Goal: Use online tool/utility: Utilize a website feature to perform a specific function

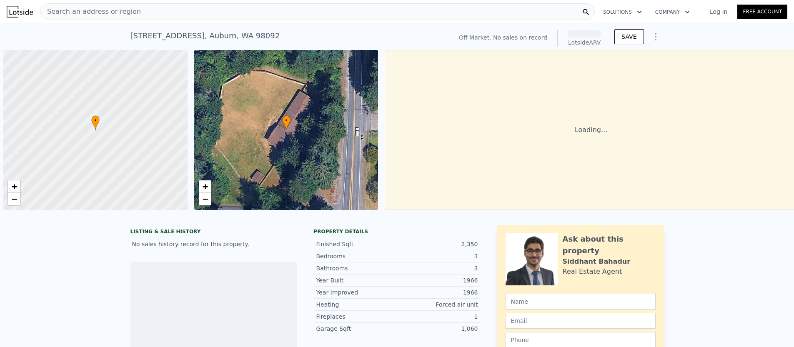
scroll to position [0, 3]
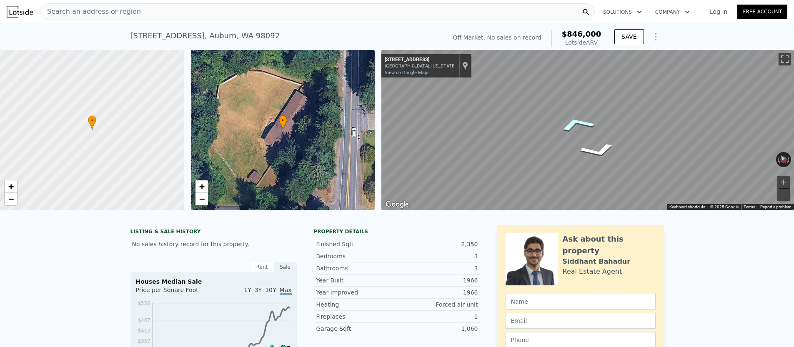
click at [574, 129] on icon "Go South, 112th Ave SE" at bounding box center [577, 124] width 60 height 24
click at [555, 140] on div "Map" at bounding box center [587, 130] width 412 height 160
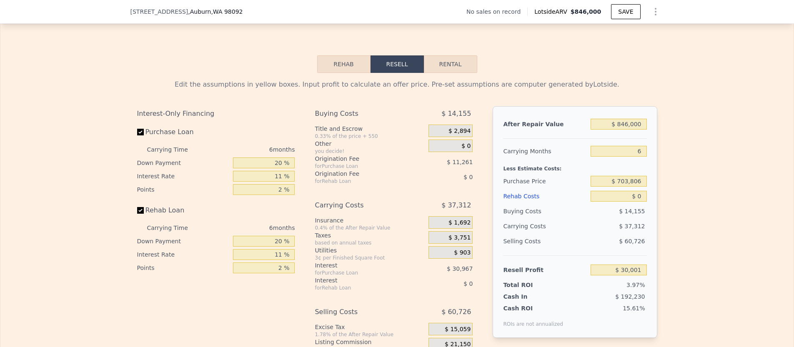
scroll to position [1132, 0]
drag, startPoint x: 619, startPoint y: 184, endPoint x: 680, endPoint y: 183, distance: 61.2
click at [675, 183] on div "Edit the assumptions in yellow boxes. Input profit to calculate an offer price.…" at bounding box center [396, 229] width 793 height 310
type input "$ 625,000"
click at [774, 182] on div "Edit the assumptions in yellow boxes. Input profit to calculate an offer price.…" at bounding box center [396, 229] width 793 height 310
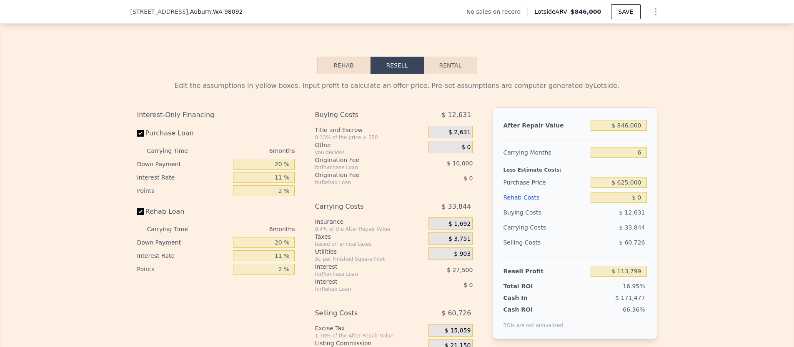
type input "$ 113,799"
drag, startPoint x: 636, startPoint y: 196, endPoint x: 658, endPoint y: 197, distance: 22.1
click at [656, 197] on div "After Repair Value $ 846,000 Carrying Months 6 Less Estimate Costs: Purchase Pr…" at bounding box center [574, 223] width 164 height 232
drag, startPoint x: 631, startPoint y: 197, endPoint x: 649, endPoint y: 197, distance: 18.3
click at [649, 197] on div "After Repair Value $ 846,000 Carrying Months 6 Less Estimate Costs: Purchase Pr…" at bounding box center [574, 223] width 164 height 232
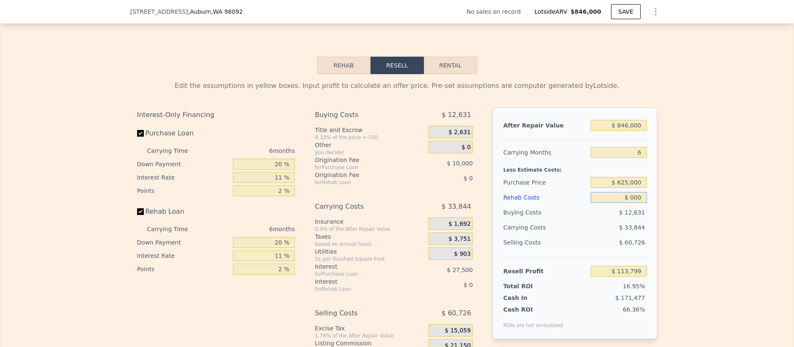
scroll to position [1132, 0]
type input "$ 50"
type input "$ 113,748"
type input "$ 50,000"
type input "$ 60,797"
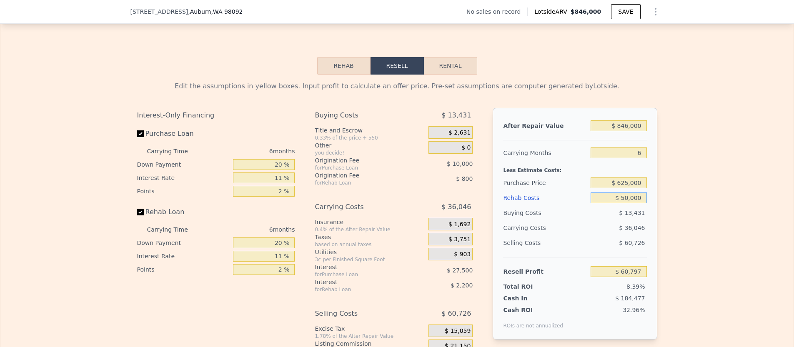
type input "$ 50,000"
drag, startPoint x: 663, startPoint y: 202, endPoint x: 672, endPoint y: 202, distance: 8.7
click at [664, 202] on div "Edit the assumptions in yellow boxes. Input profit to calculate an offer price.…" at bounding box center [396, 230] width 793 height 310
click at [141, 212] on input "Rehab Loan" at bounding box center [140, 212] width 7 height 7
checkbox input "false"
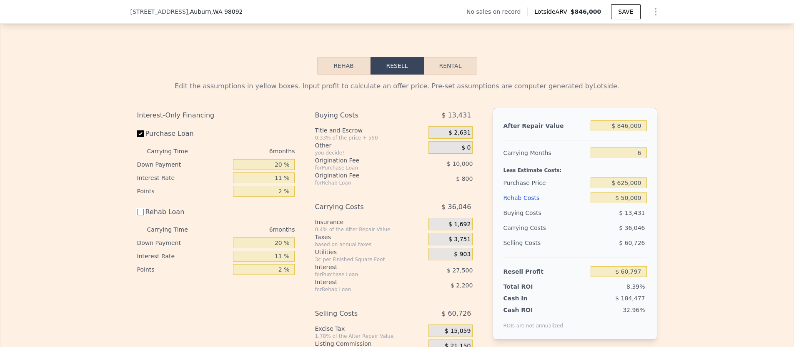
type input "$ 63,799"
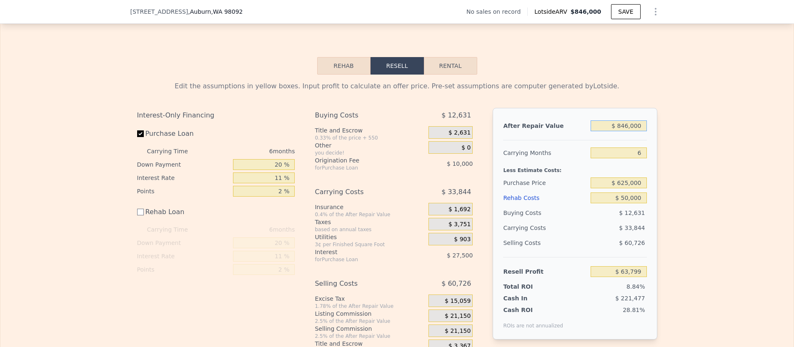
drag, startPoint x: 619, startPoint y: 126, endPoint x: 669, endPoint y: 125, distance: 49.6
click at [668, 125] on div "Edit the assumptions in yellow boxes. Input profit to calculate an offer price.…" at bounding box center [396, 215] width 793 height 280
type input "$ 8"
type input "-$ 720,325"
type input "$ 89"
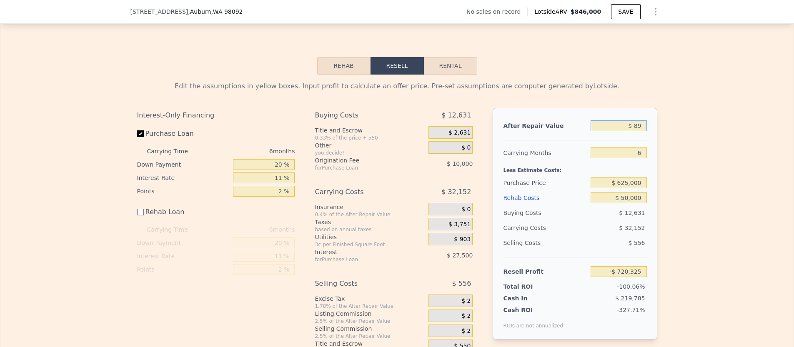
type input "-$ 720,250"
type input "$ 8"
type input "-$ 720,325"
type input "$ 8,000"
type input "-$ 712,918"
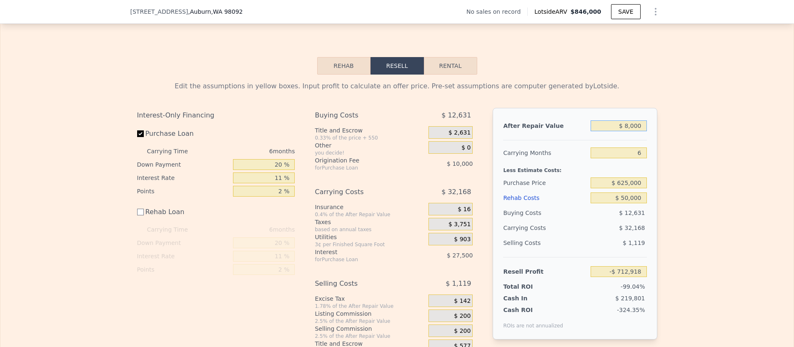
type input "$ 80,000"
type input "-$ 646,183"
type input "$ 800,000"
type input "$ 21,163"
type input "$ 800,000"
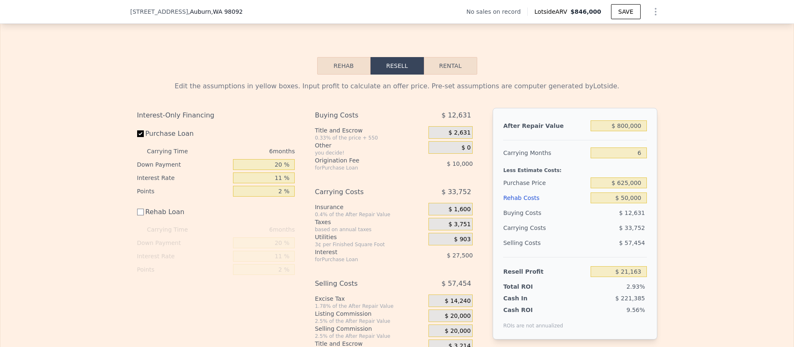
drag, startPoint x: 690, startPoint y: 203, endPoint x: 696, endPoint y: 201, distance: 6.2
click at [690, 203] on div "Edit the assumptions in yellow boxes. Input profit to calculate an offer price.…" at bounding box center [396, 215] width 793 height 280
